Goal: Task Accomplishment & Management: Manage account settings

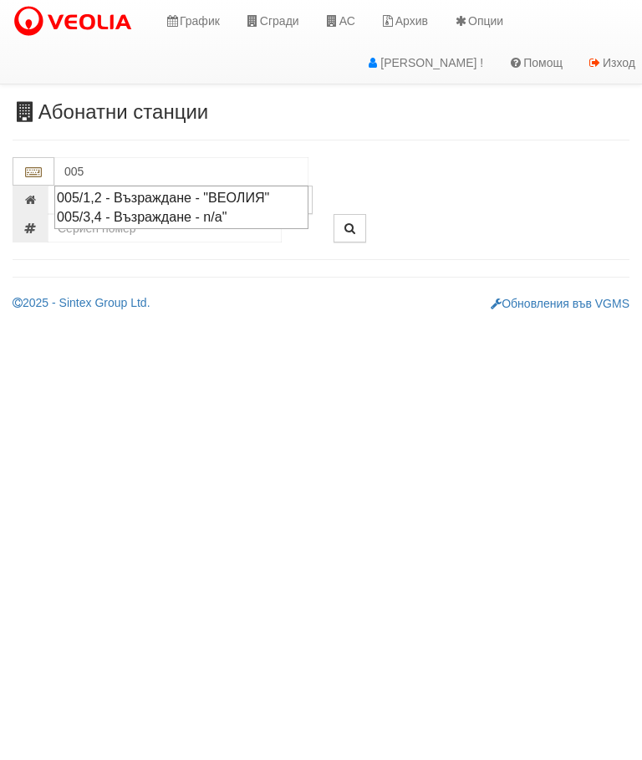
click at [275, 190] on div "005/1,2 - Възраждане - "ВЕОЛИЯ"" at bounding box center [181, 197] width 249 height 19
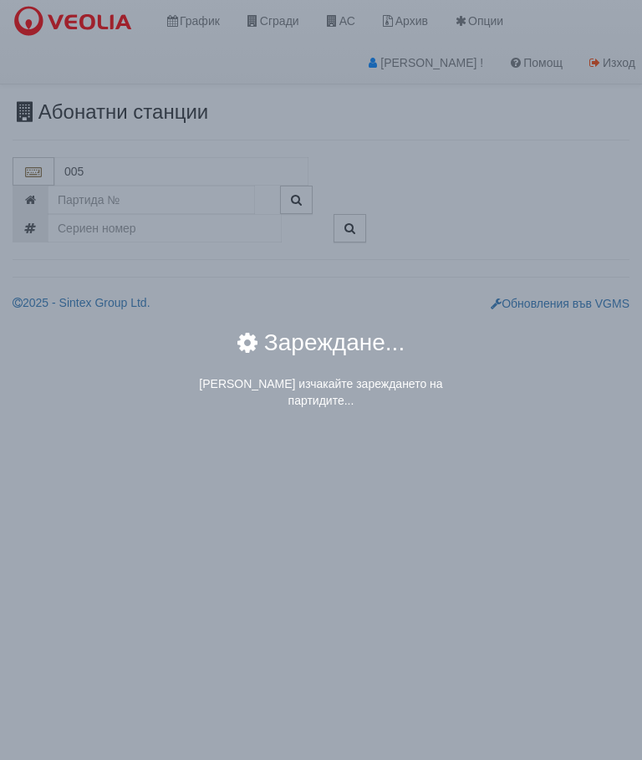
type input "005/1,2 - Възраждане - "ВЕОЛИЯ""
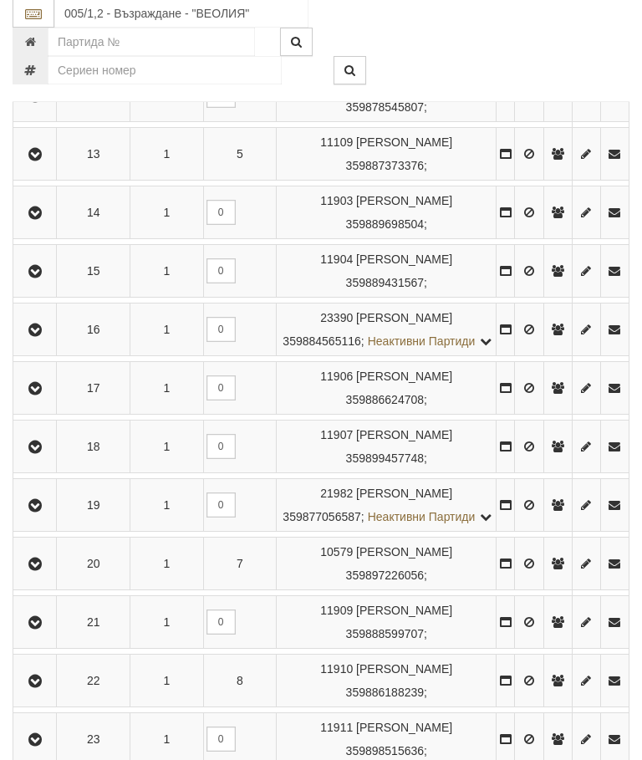
scroll to position [1102, 0]
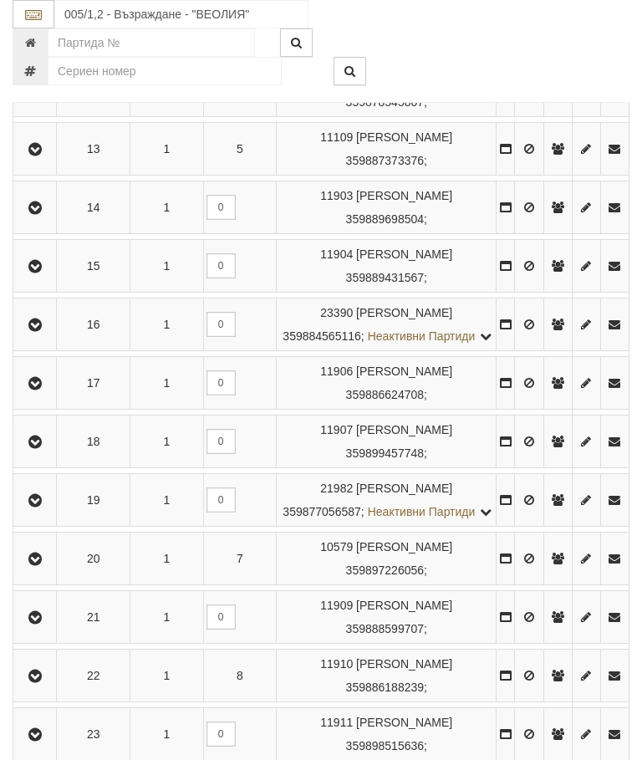
click at [40, 331] on icon "button" at bounding box center [35, 325] width 20 height 12
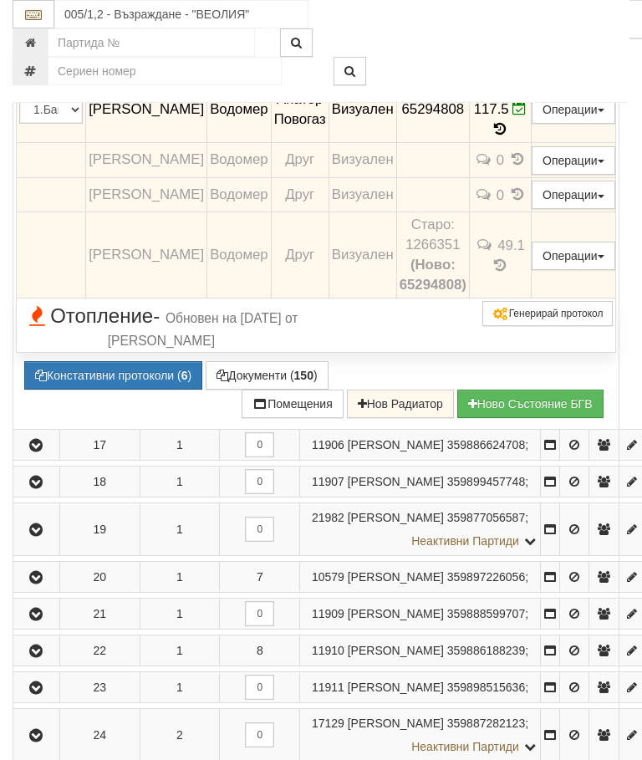
scroll to position [1235, 0]
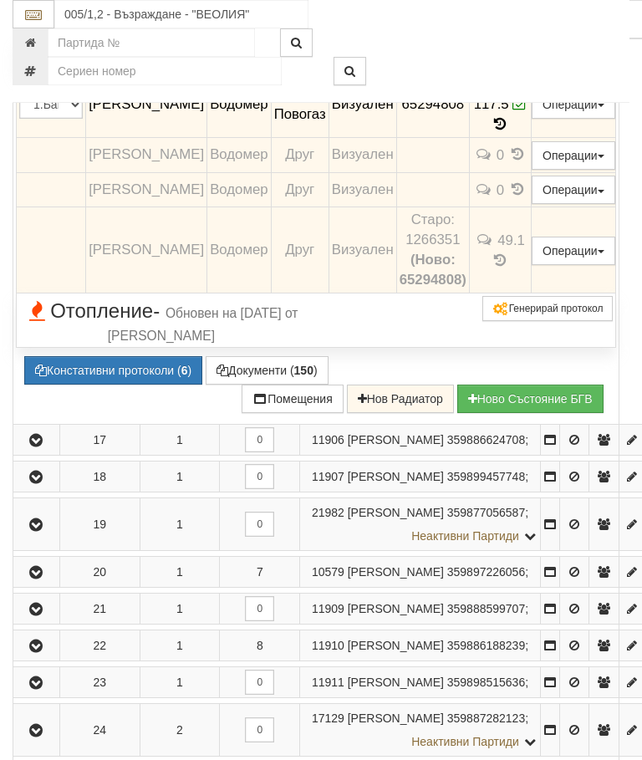
click at [510, 131] on icon at bounding box center [500, 124] width 18 height 14
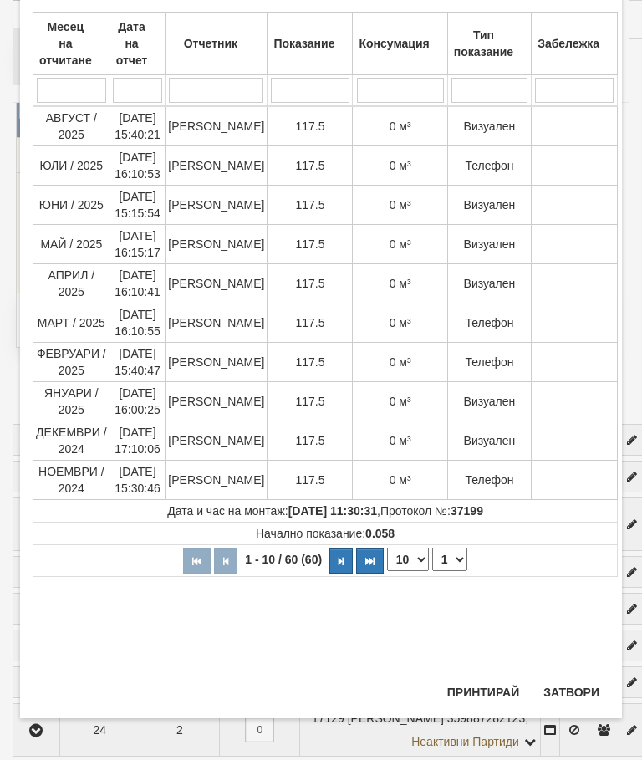
scroll to position [473, 0]
click at [581, 690] on button "Затвори" at bounding box center [571, 692] width 76 height 27
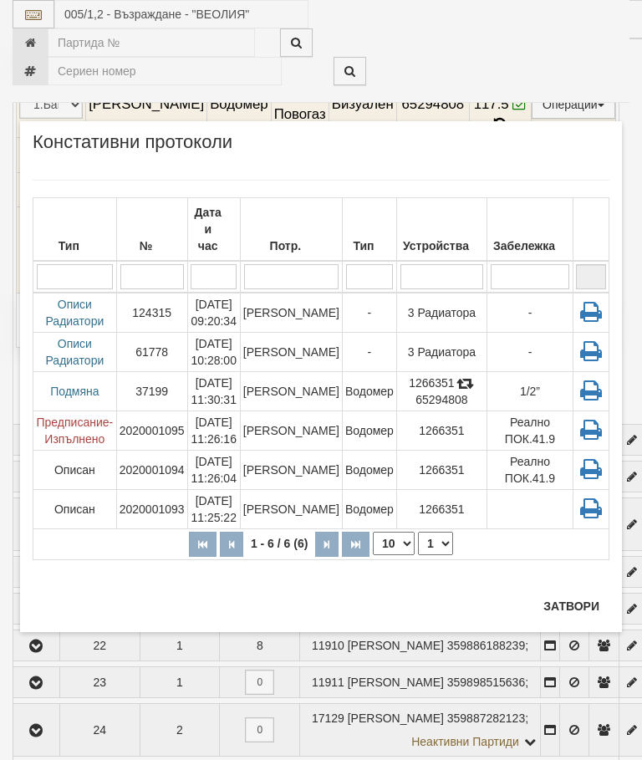
click at [420, 294] on td "3 Радиатора" at bounding box center [441, 313] width 90 height 40
click at [572, 595] on button "Затвори" at bounding box center [571, 606] width 76 height 27
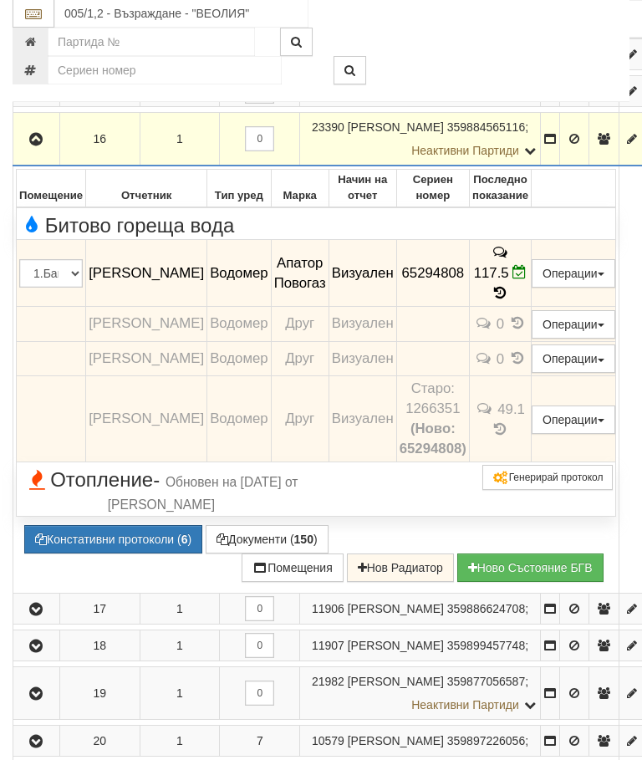
scroll to position [1066, 0]
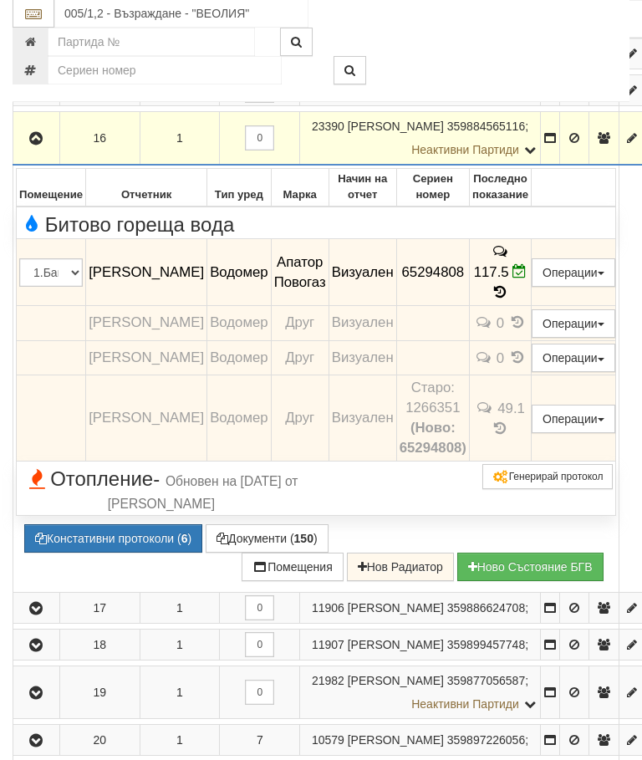
click at [44, 145] on icon "button" at bounding box center [36, 140] width 20 height 12
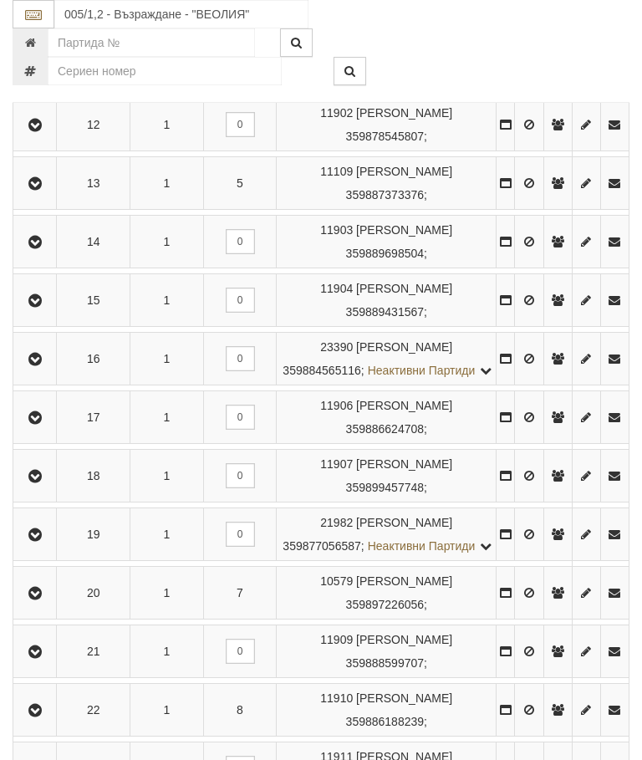
click at [41, 365] on icon "button" at bounding box center [35, 360] width 20 height 12
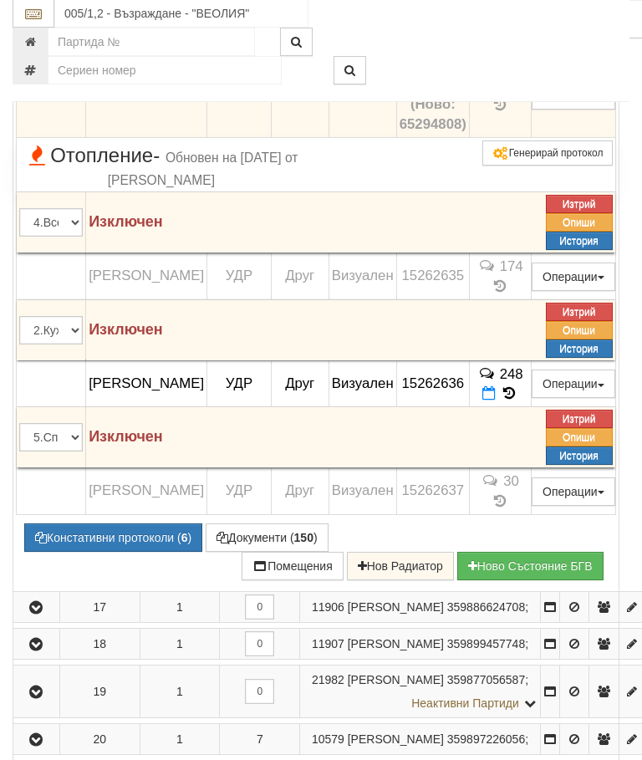
scroll to position [1392, 0]
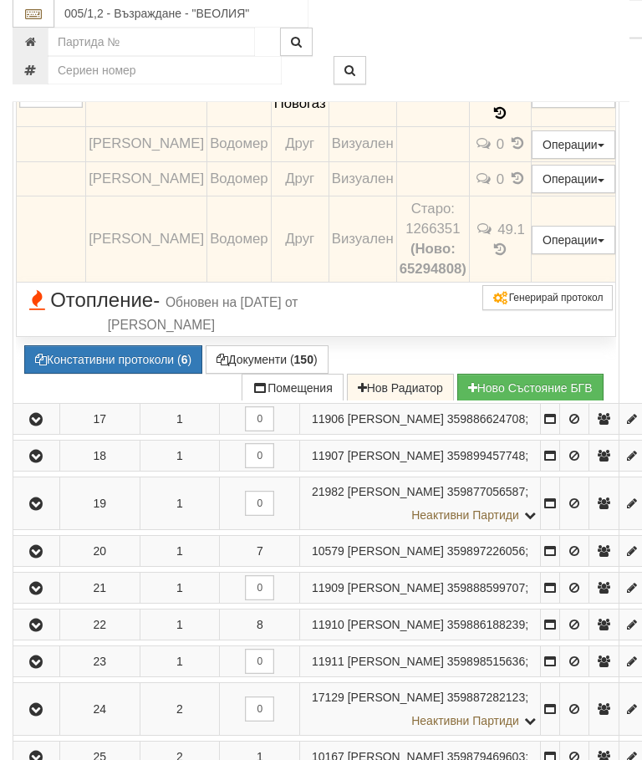
scroll to position [1245, 0]
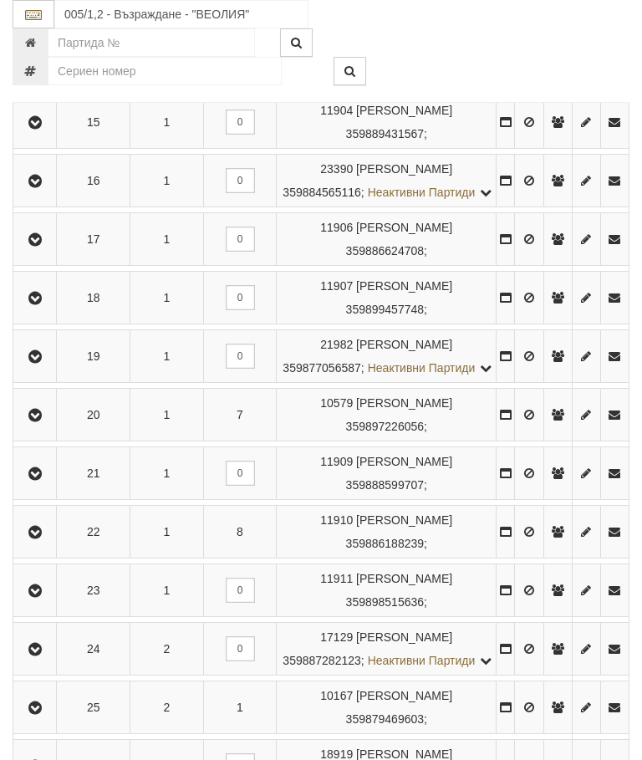
click at [38, 187] on icon "button" at bounding box center [35, 182] width 20 height 12
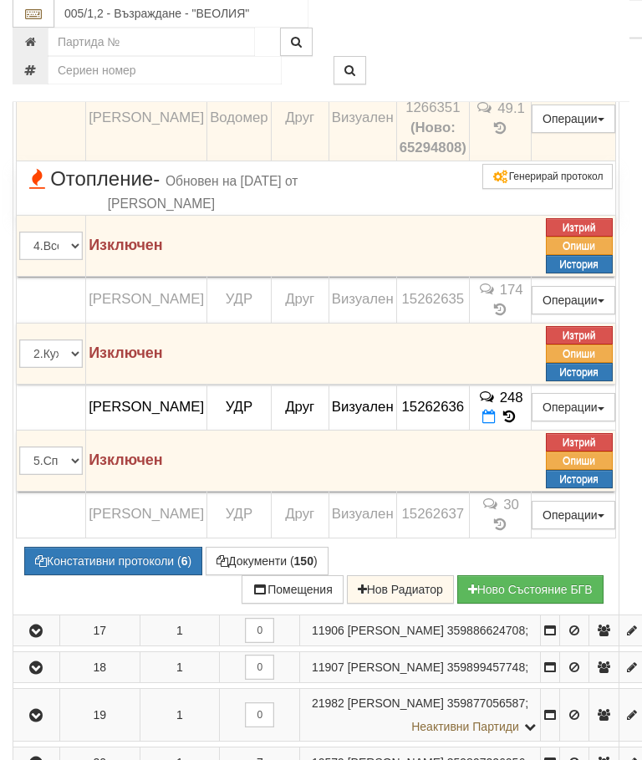
scroll to position [1367, 0]
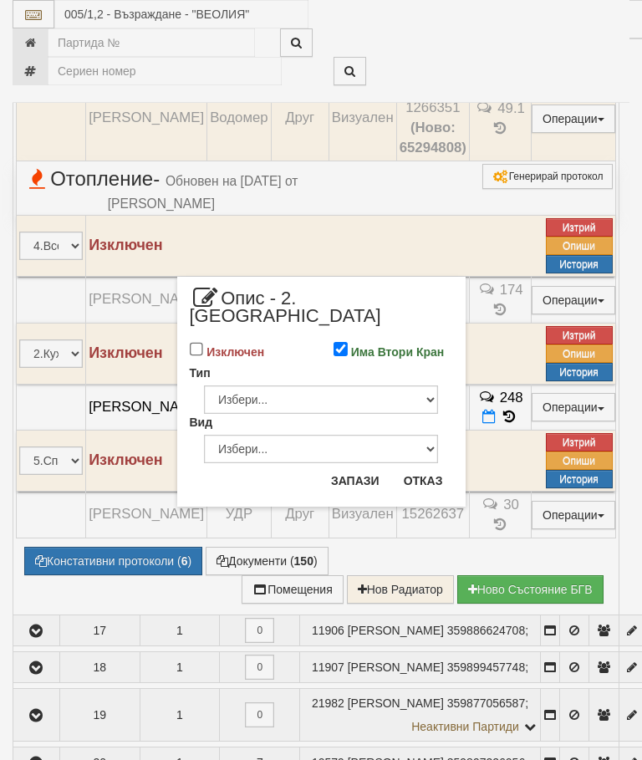
click at [345, 342] on input "Има Втори Кран" at bounding box center [340, 349] width 14 height 14
checkbox input "false"
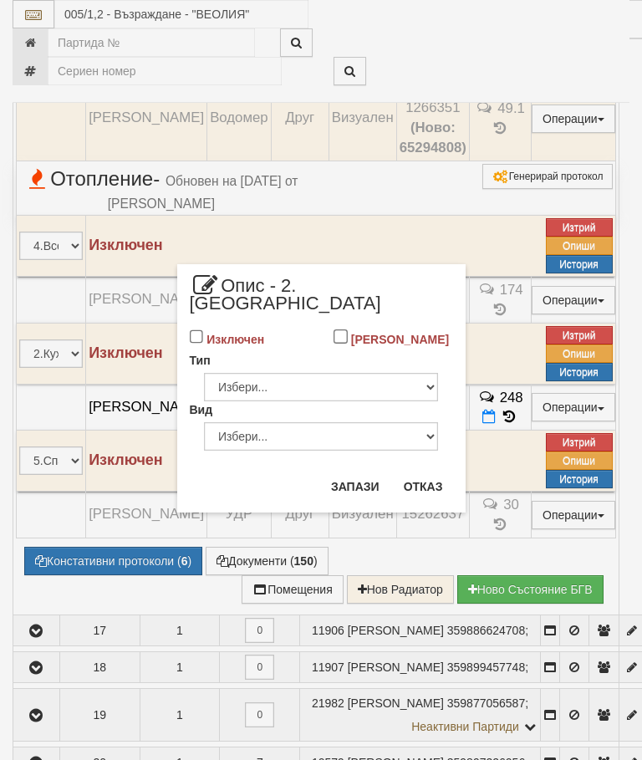
click at [355, 473] on button "Запази" at bounding box center [355, 486] width 69 height 27
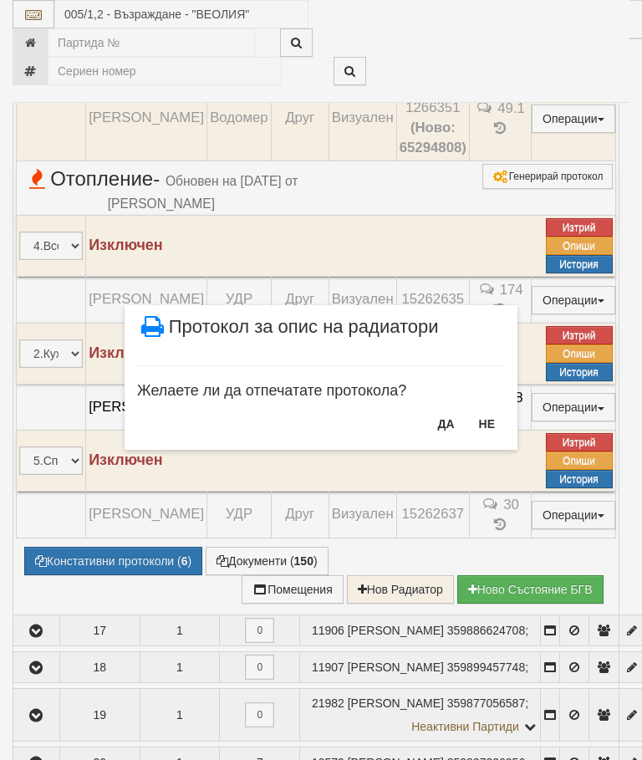
click at [496, 426] on button "НЕ" at bounding box center [487, 423] width 36 height 27
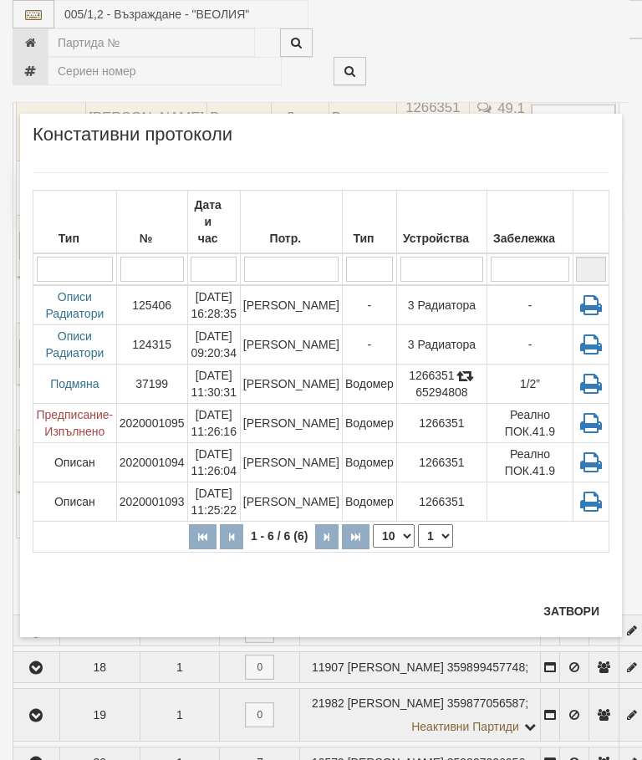
click at [287, 226] on div "Потр." at bounding box center [291, 237] width 96 height 23
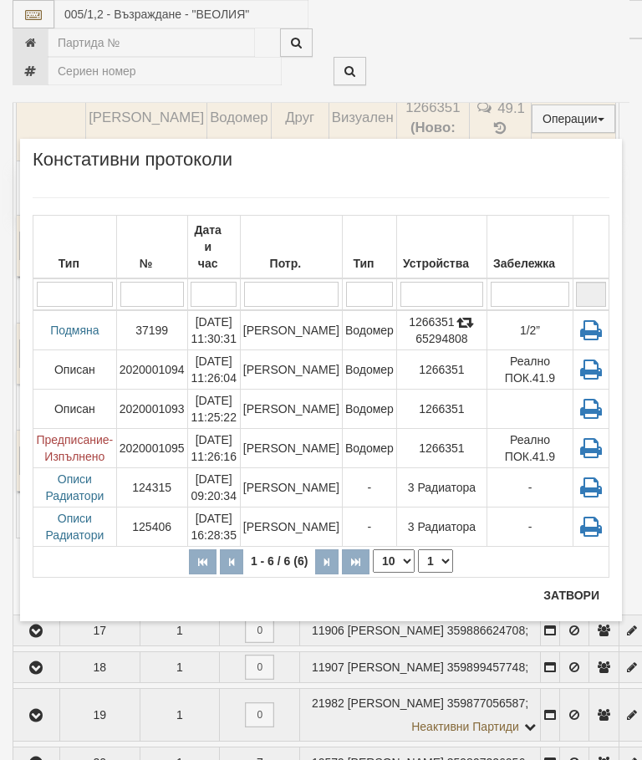
scroll to position [1430, 0]
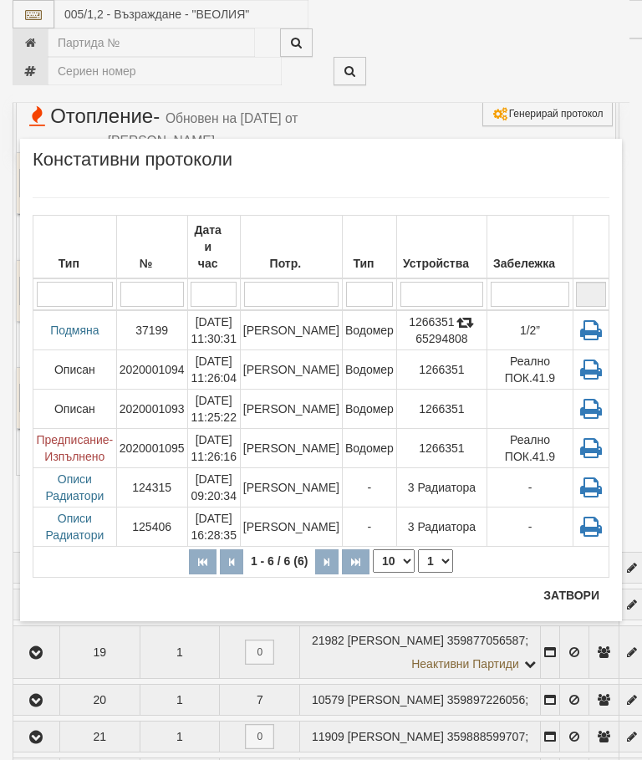
click at [583, 582] on button "Затвори" at bounding box center [571, 595] width 76 height 27
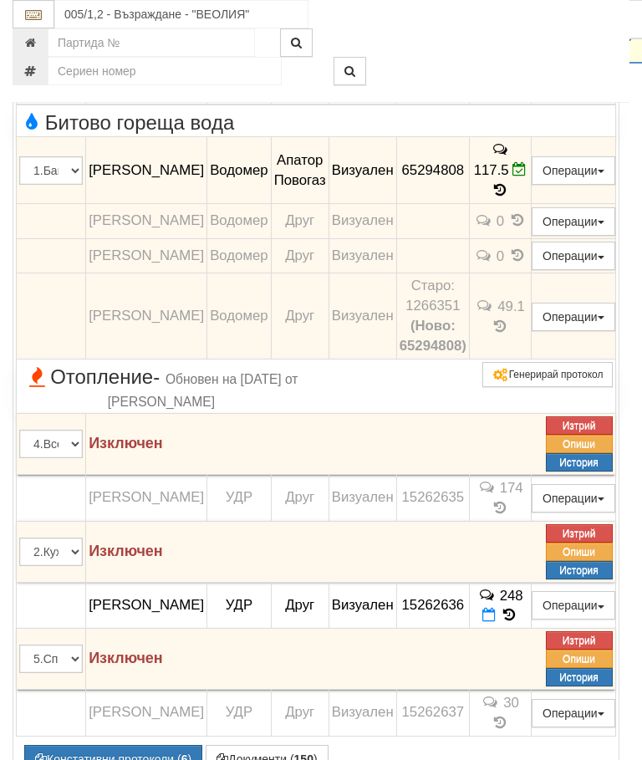
scroll to position [1102, 0]
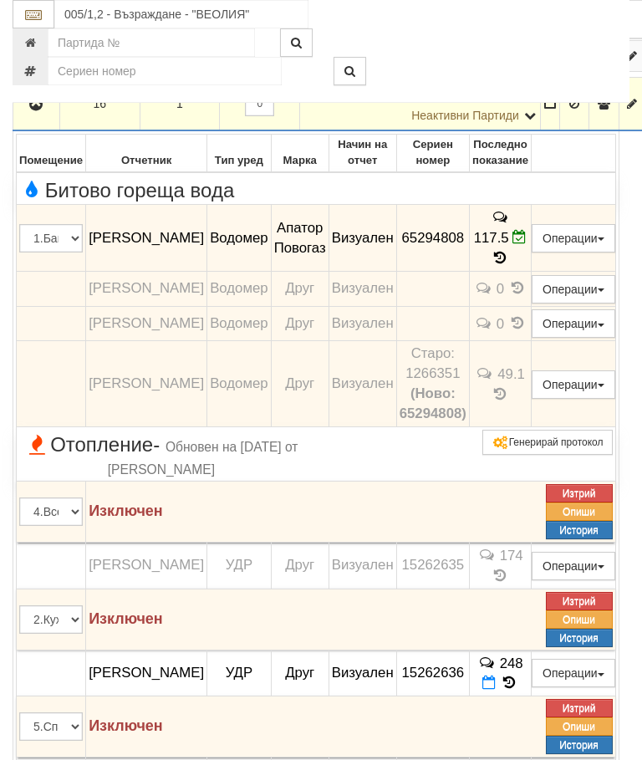
click at [56, 116] on button "button" at bounding box center [36, 103] width 41 height 25
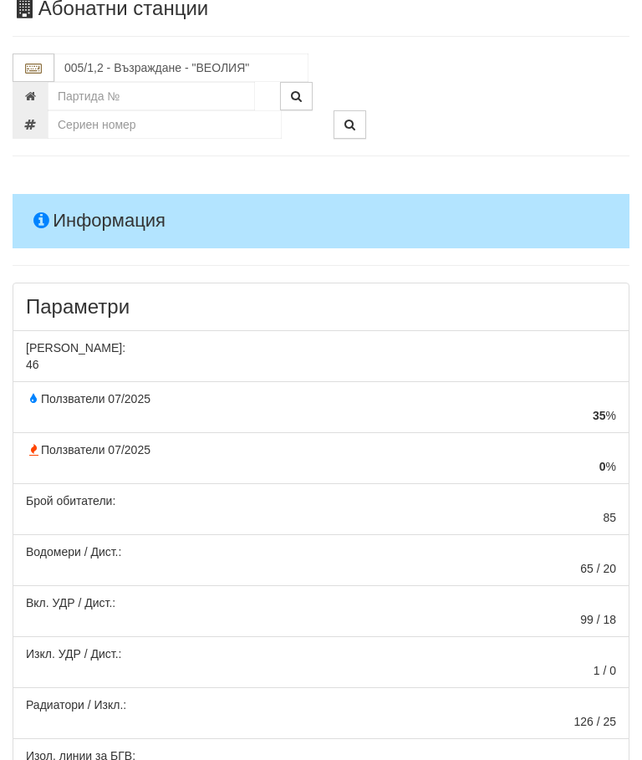
scroll to position [0, 0]
